Goal: Book appointment/travel/reservation

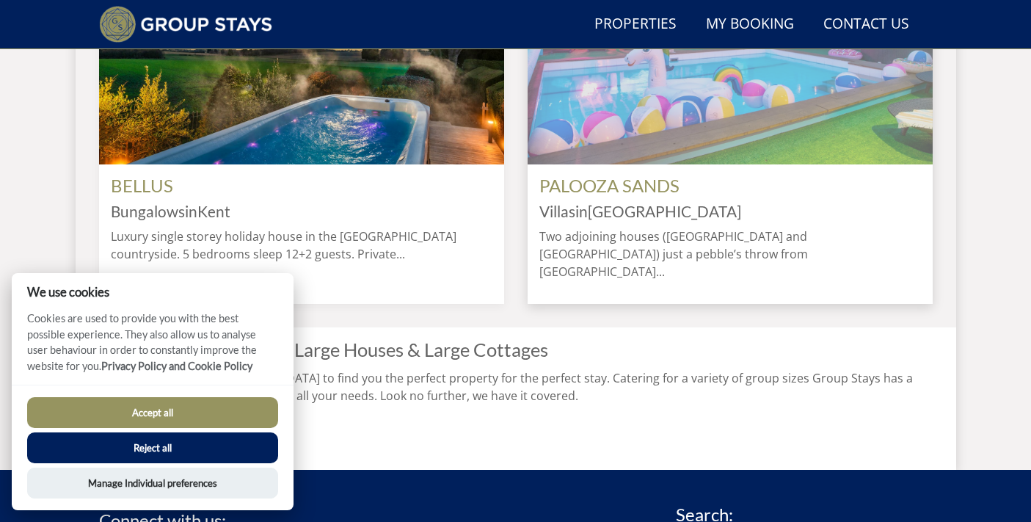
scroll to position [1346, 0]
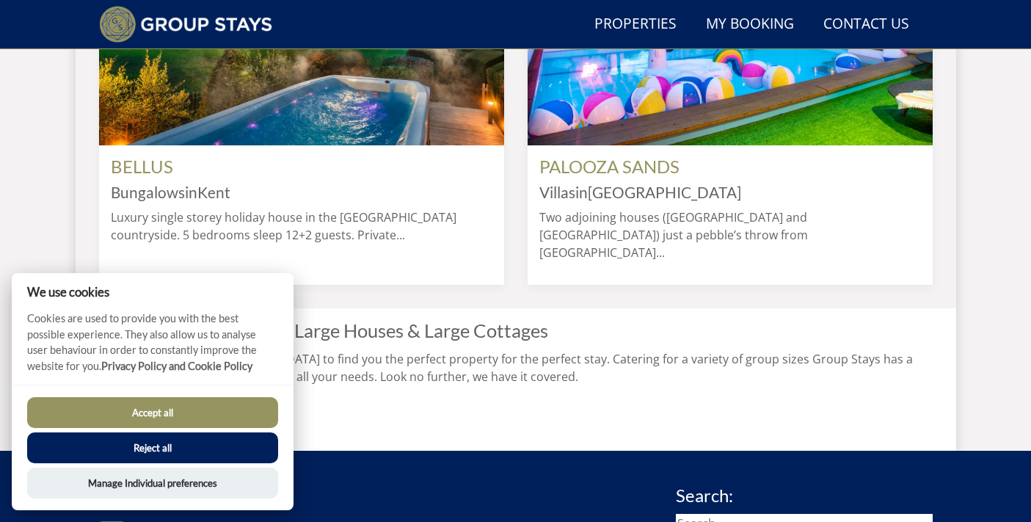
click at [127, 411] on button "Accept all" at bounding box center [152, 412] width 251 height 31
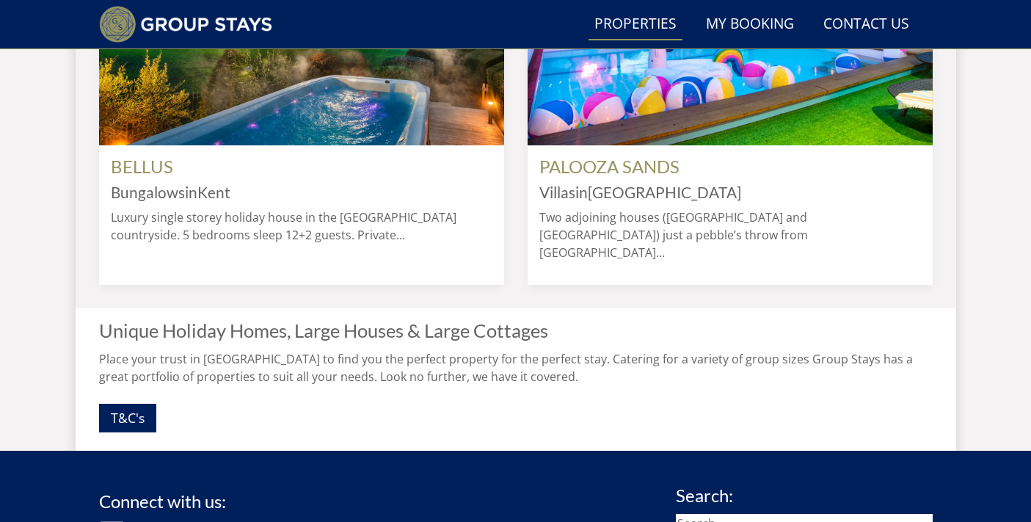
click at [649, 41] on link "Properties" at bounding box center [636, 24] width 94 height 33
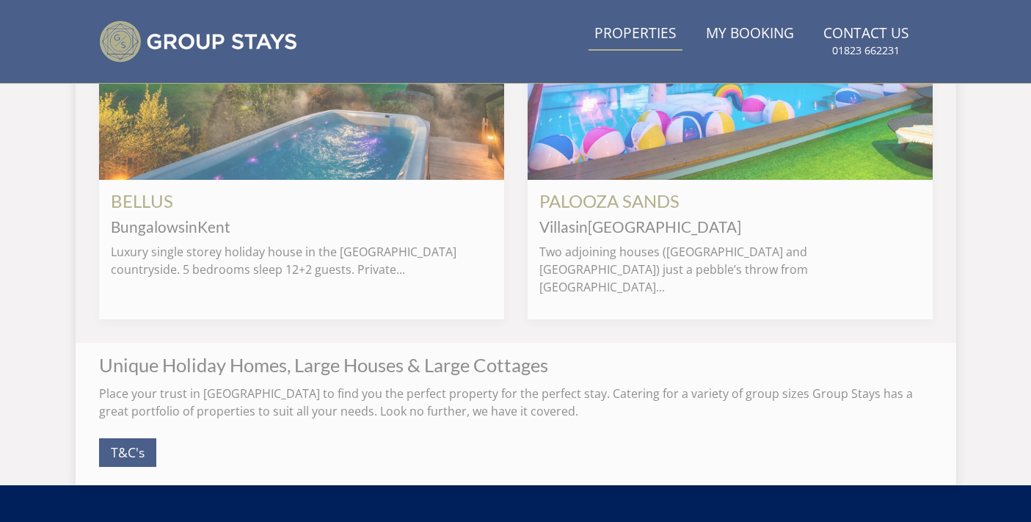
scroll to position [0, 0]
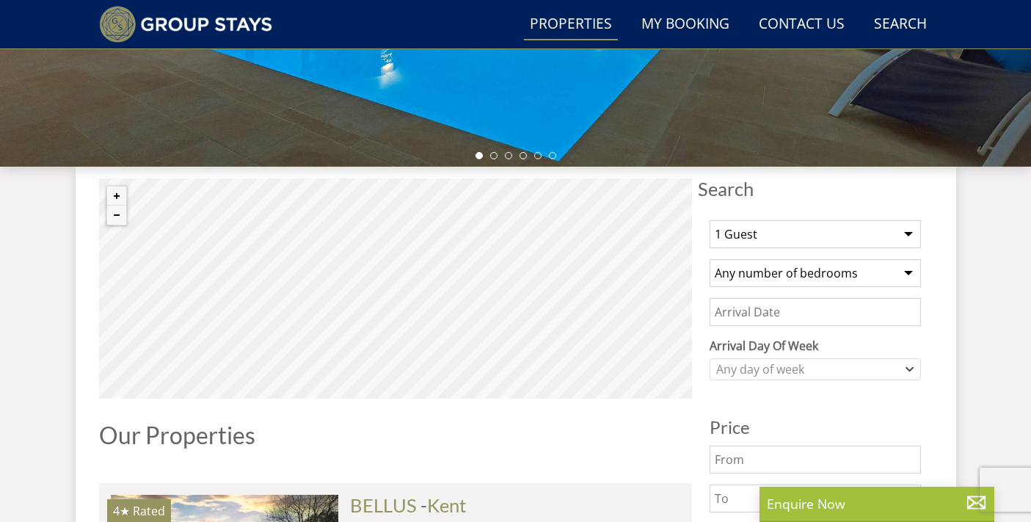
scroll to position [417, 0]
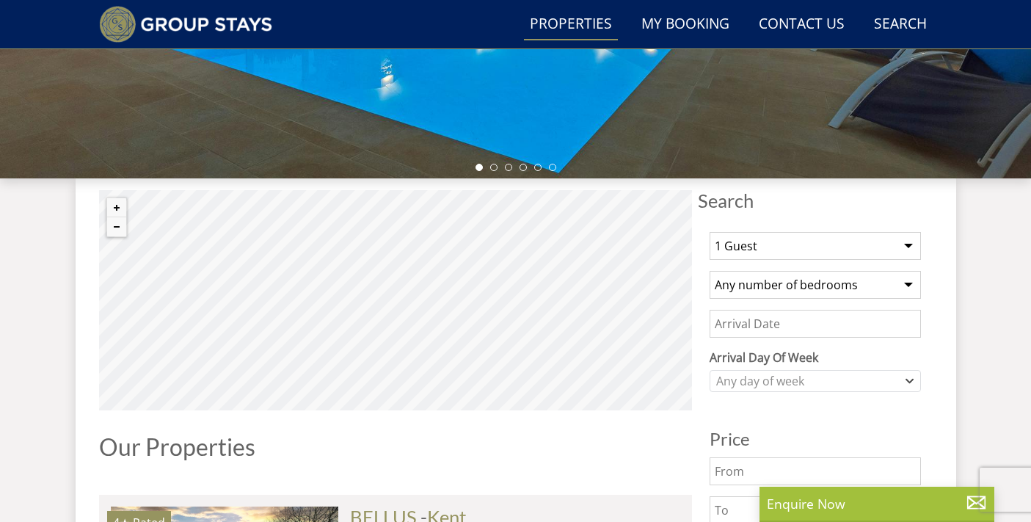
select select "16"
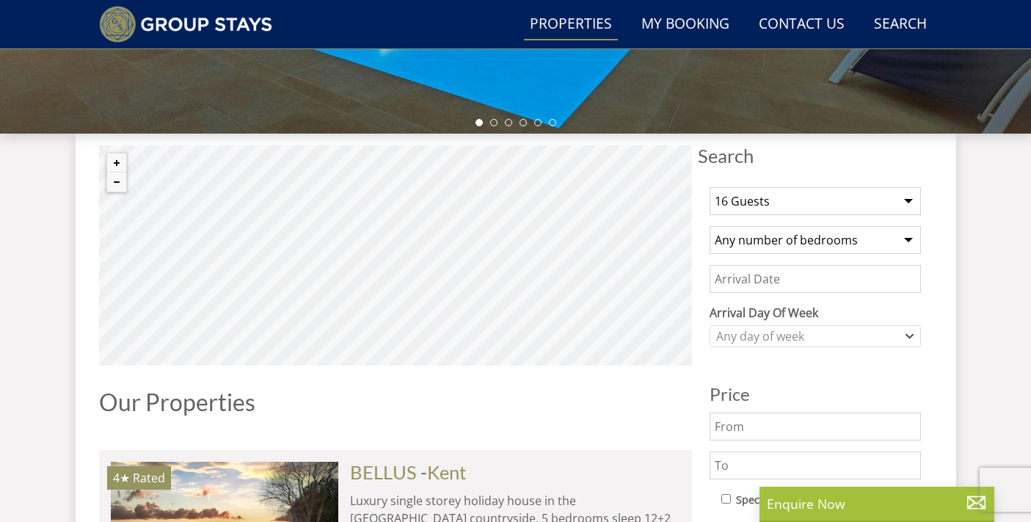
click at [806, 261] on div "1 Guest 2 Guests 3 Guests 4 Guests 5 Guests 6 Guests 7 Guests 8 Guests 9 Guests…" at bounding box center [815, 513] width 235 height 677
click at [784, 274] on input "Date" at bounding box center [815, 279] width 211 height 28
click at [810, 277] on input "09/04/2026" at bounding box center [815, 279] width 211 height 28
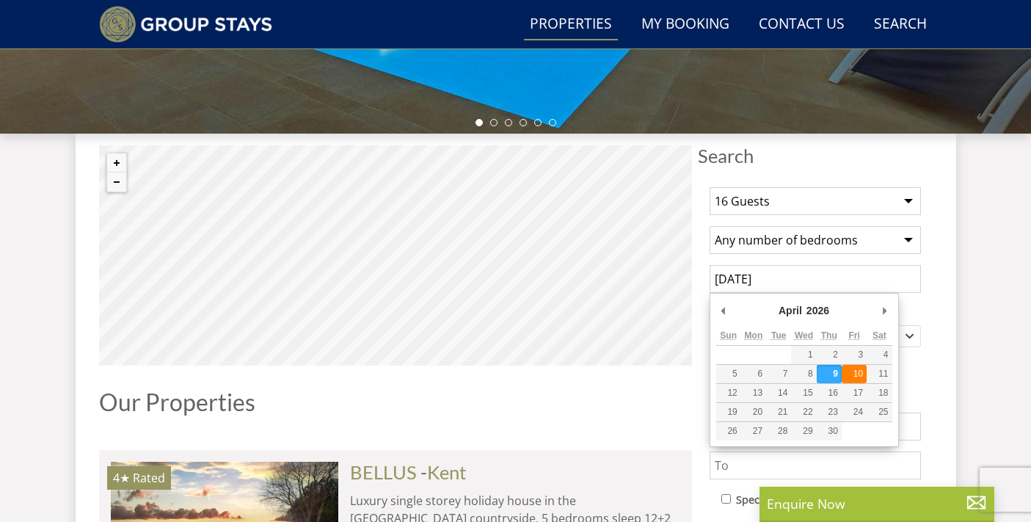
type input "10/04/2026"
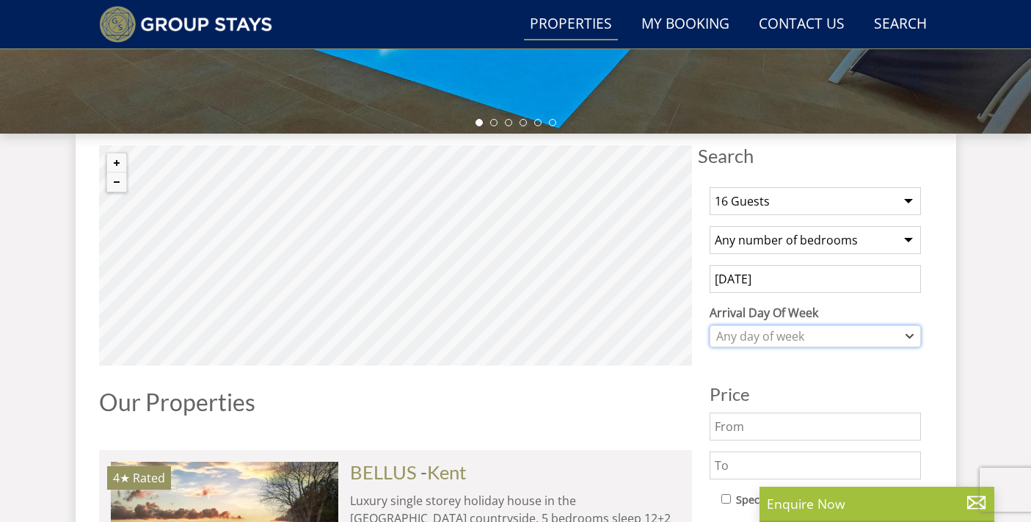
click at [763, 330] on div "Any day of week" at bounding box center [808, 336] width 190 height 16
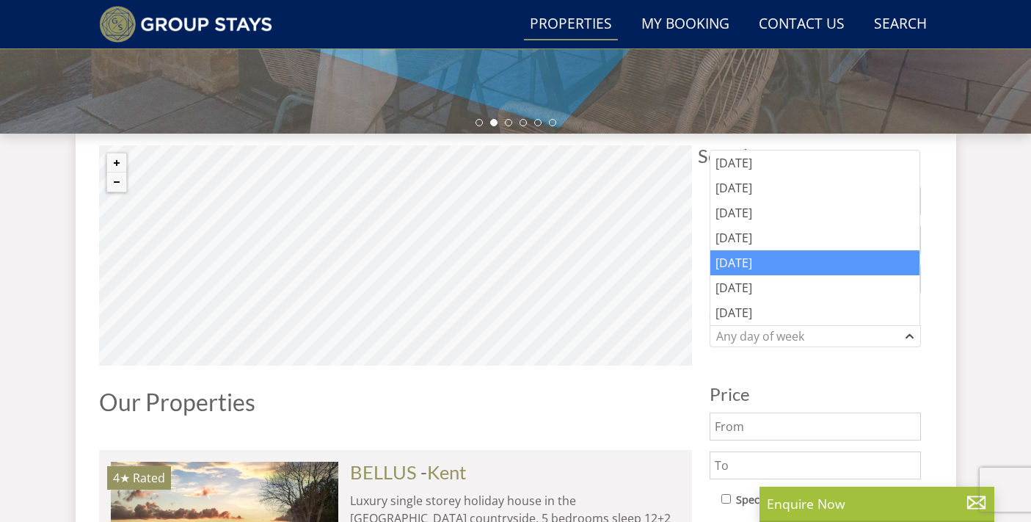
click at [760, 250] on div "Friday" at bounding box center [816, 262] width 210 height 25
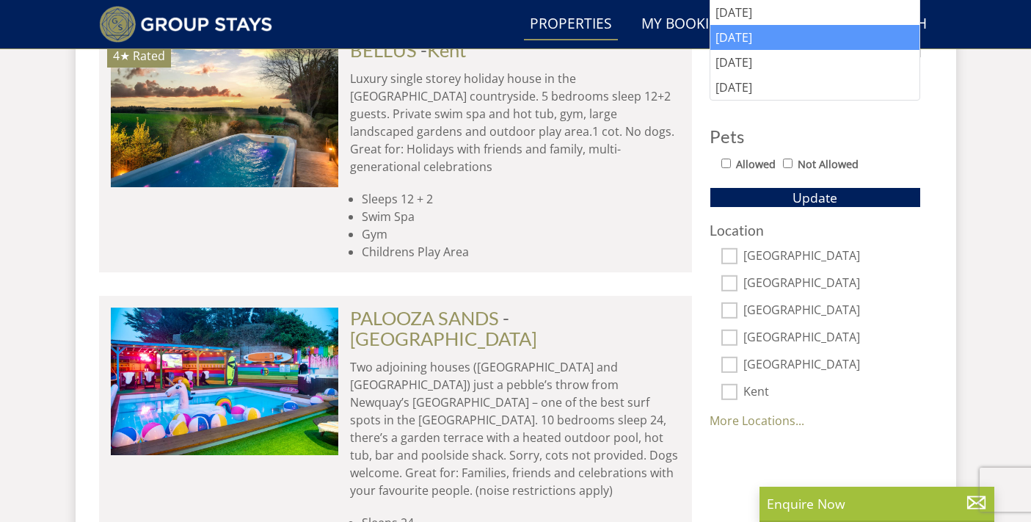
scroll to position [1410, 0]
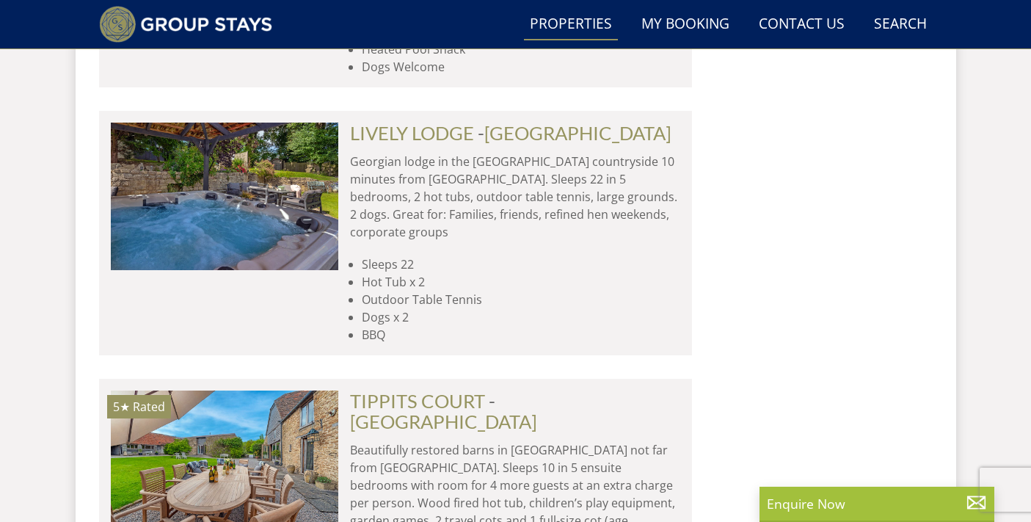
click at [623, 326] on li "BBQ" at bounding box center [521, 335] width 319 height 18
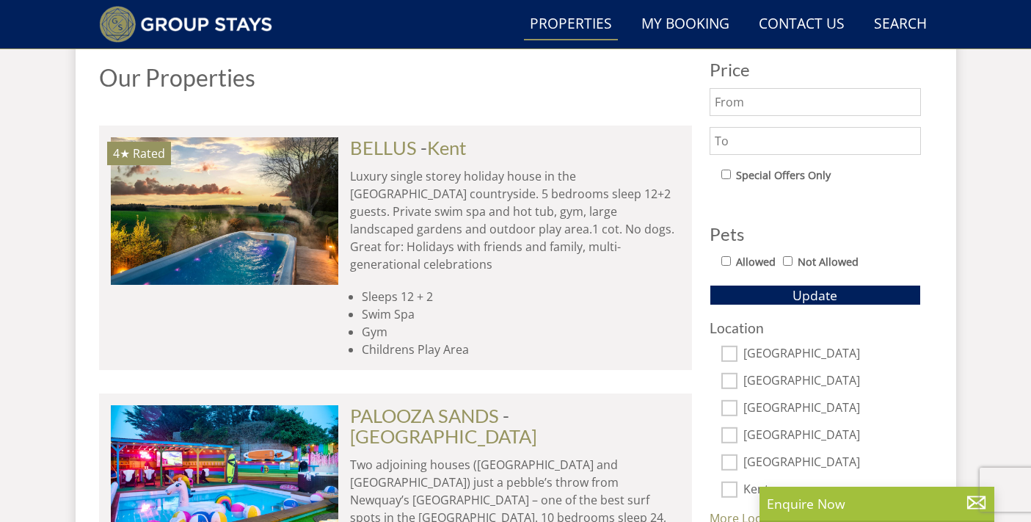
scroll to position [947, 0]
